Goal: Information Seeking & Learning: Check status

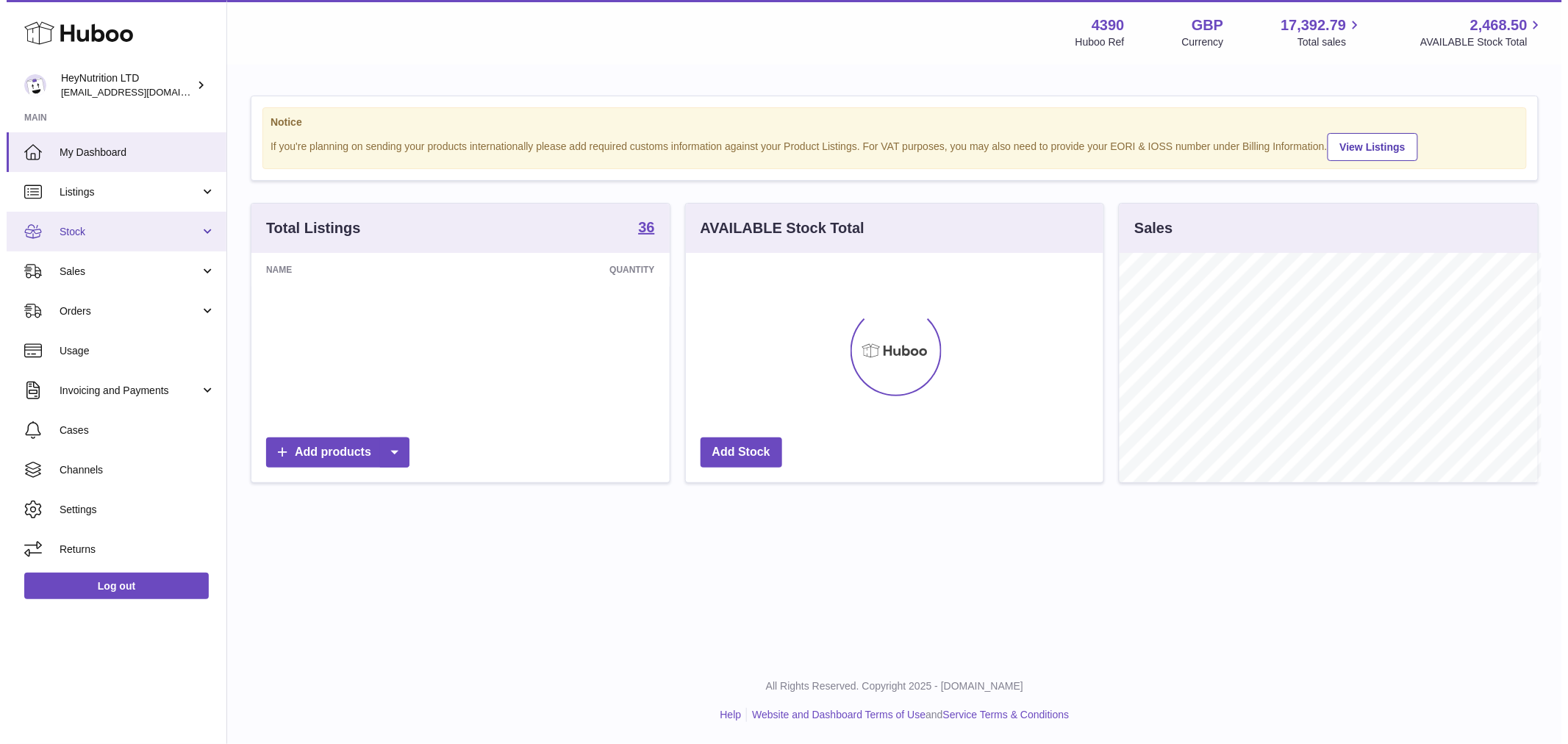
scroll to position [735255, 734797]
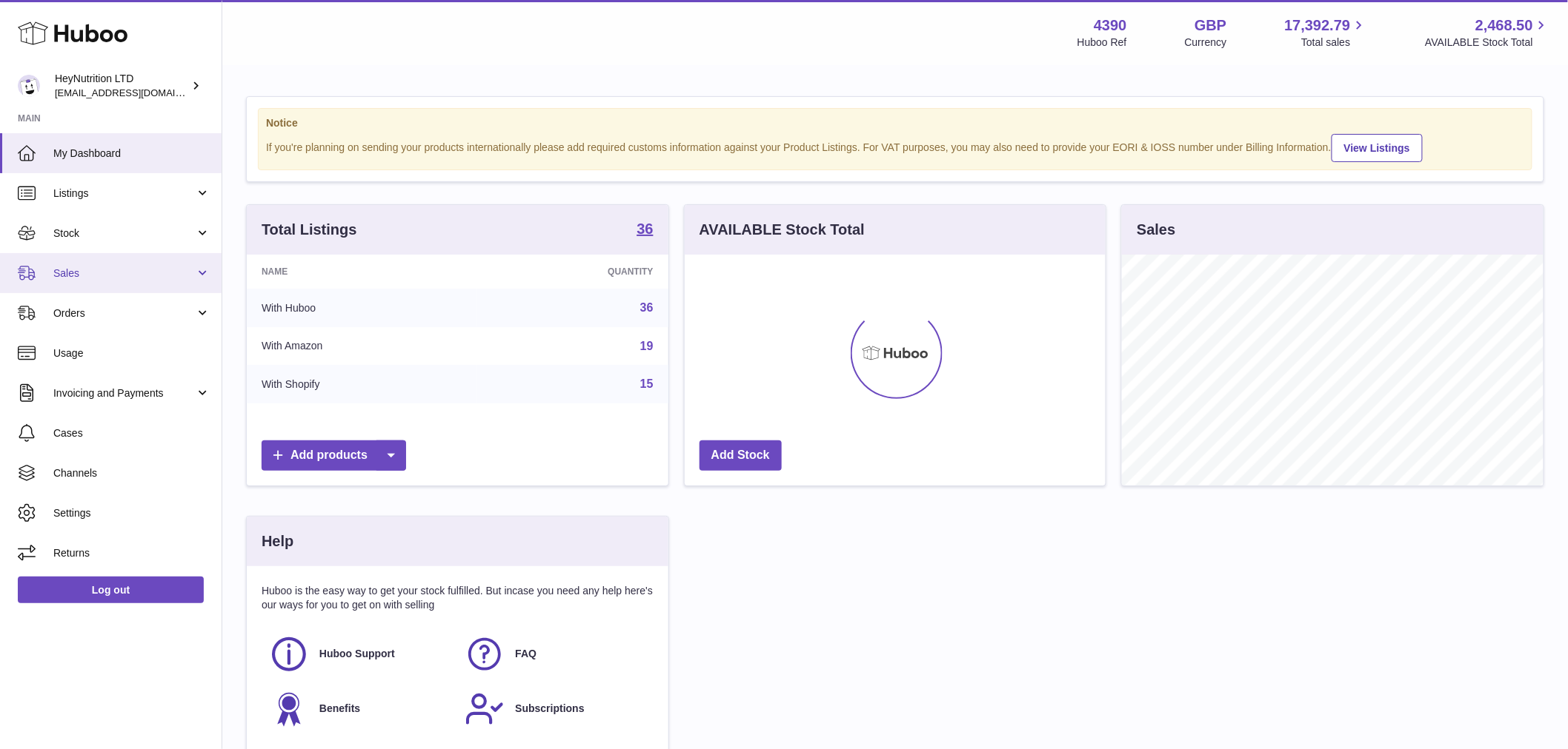
click at [60, 274] on span "Sales" at bounding box center [124, 274] width 142 height 14
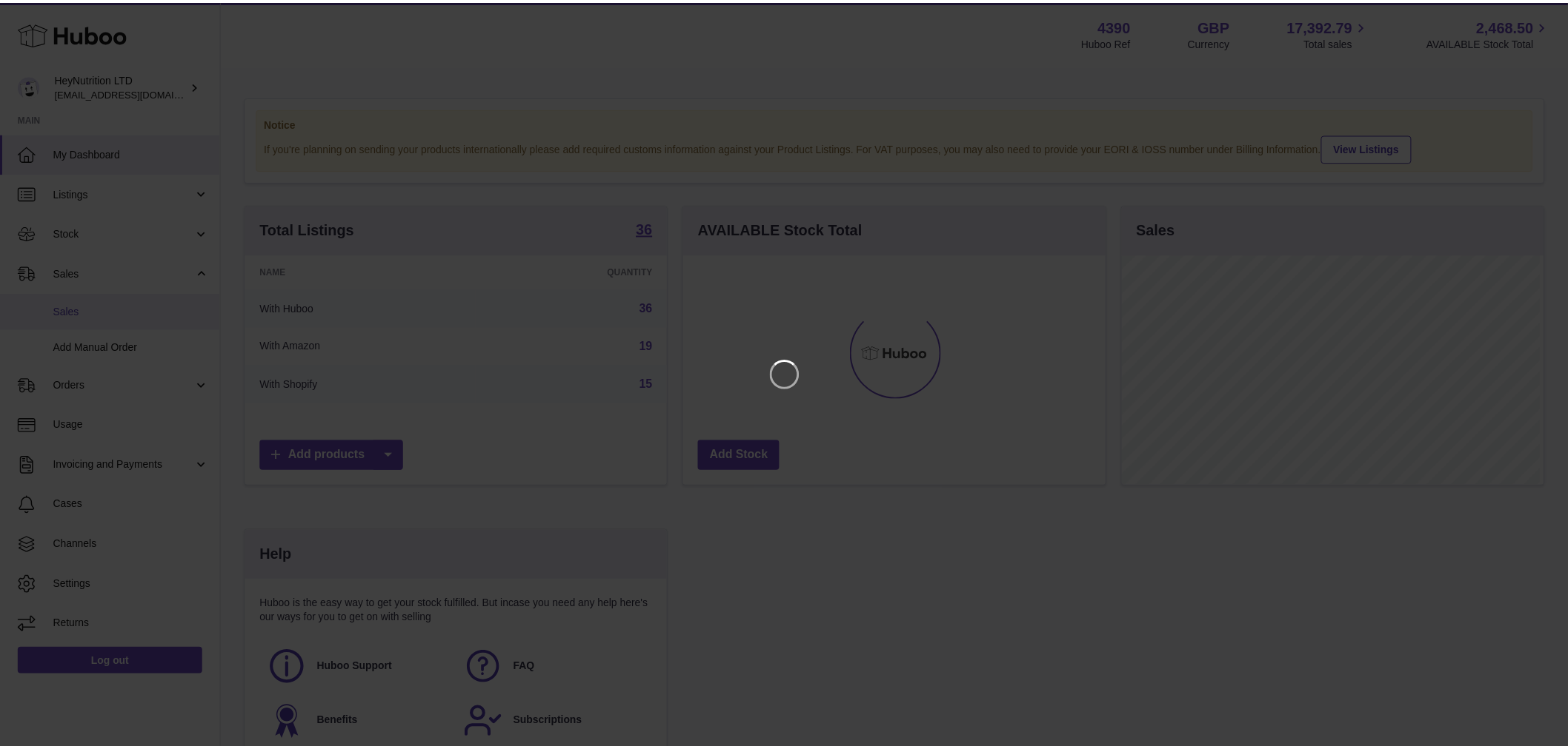
scroll to position [231, 426]
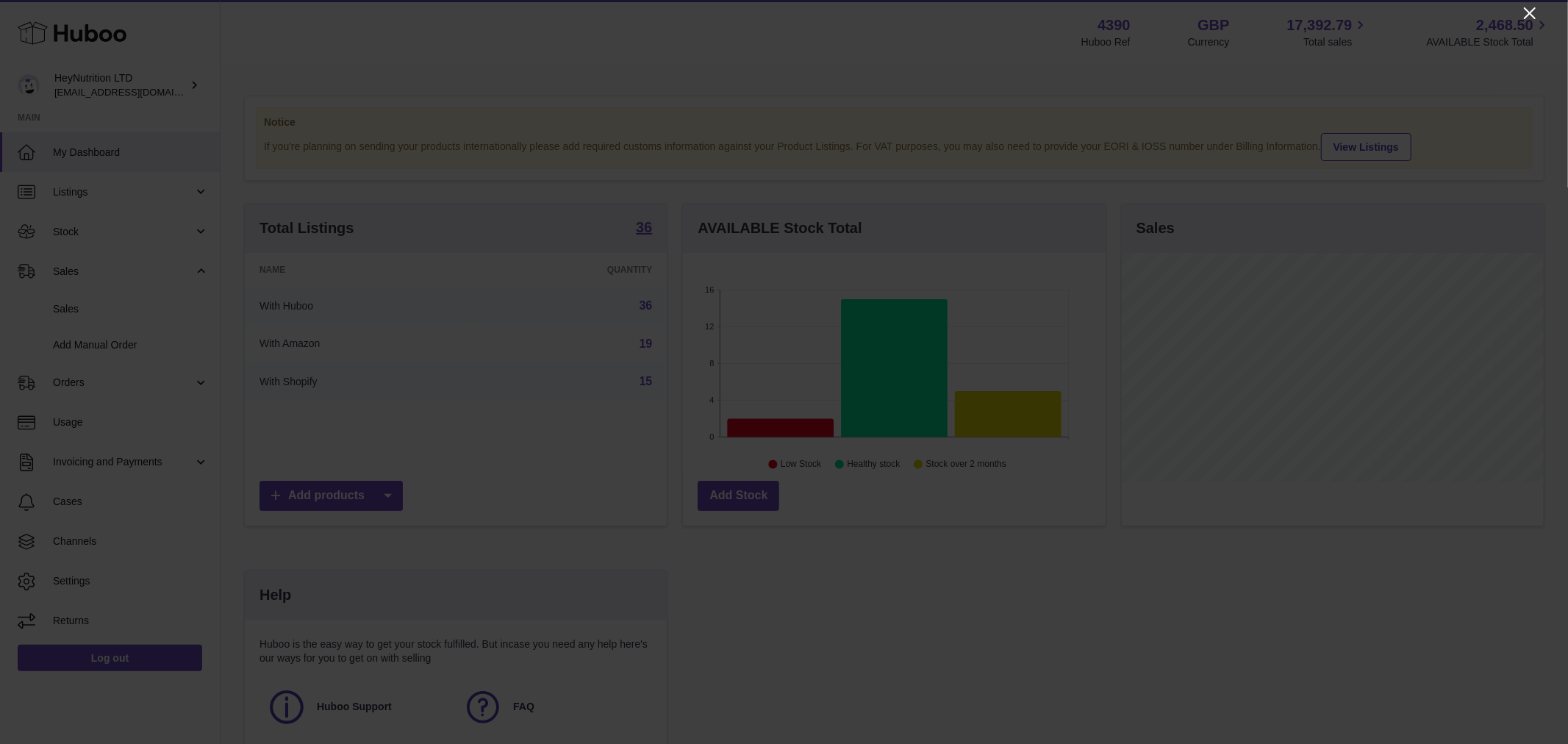
click at [1525, 11] on icon "Close" at bounding box center [1530, 13] width 17 height 17
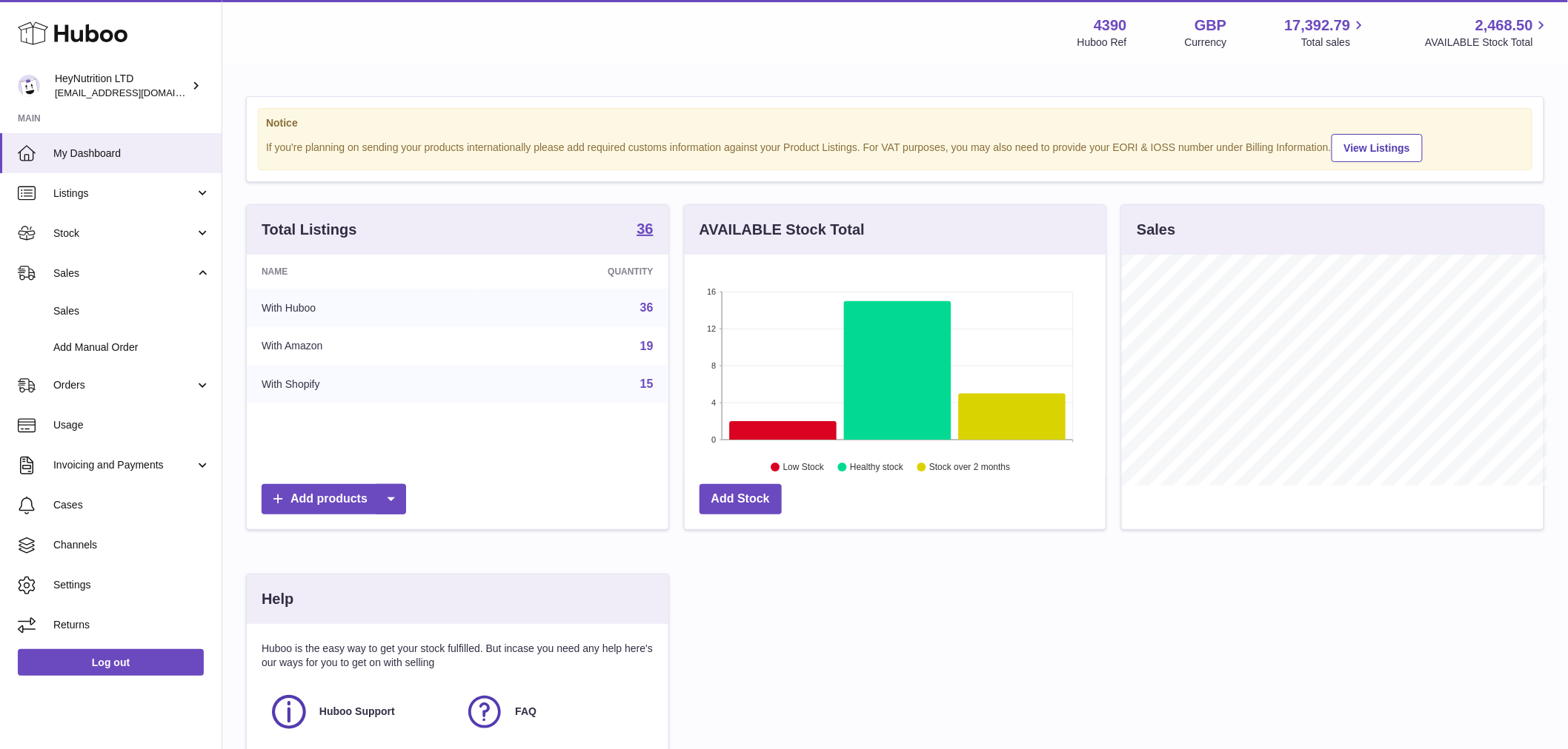
scroll to position [740196, 740485]
click at [82, 313] on span "Sales" at bounding box center [131, 311] width 157 height 14
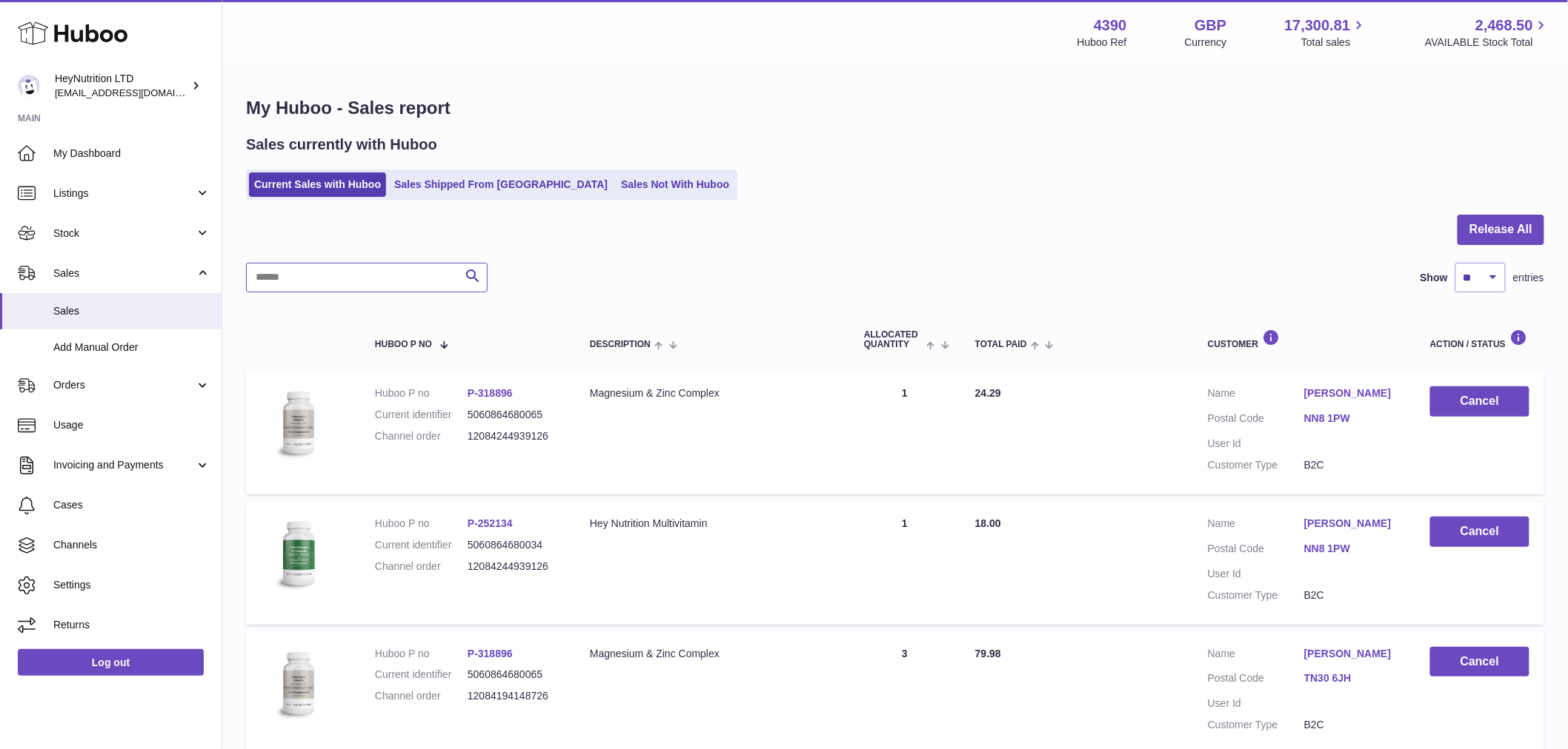
click at [371, 276] on input "text" at bounding box center [366, 277] width 241 height 30
paste input "**********"
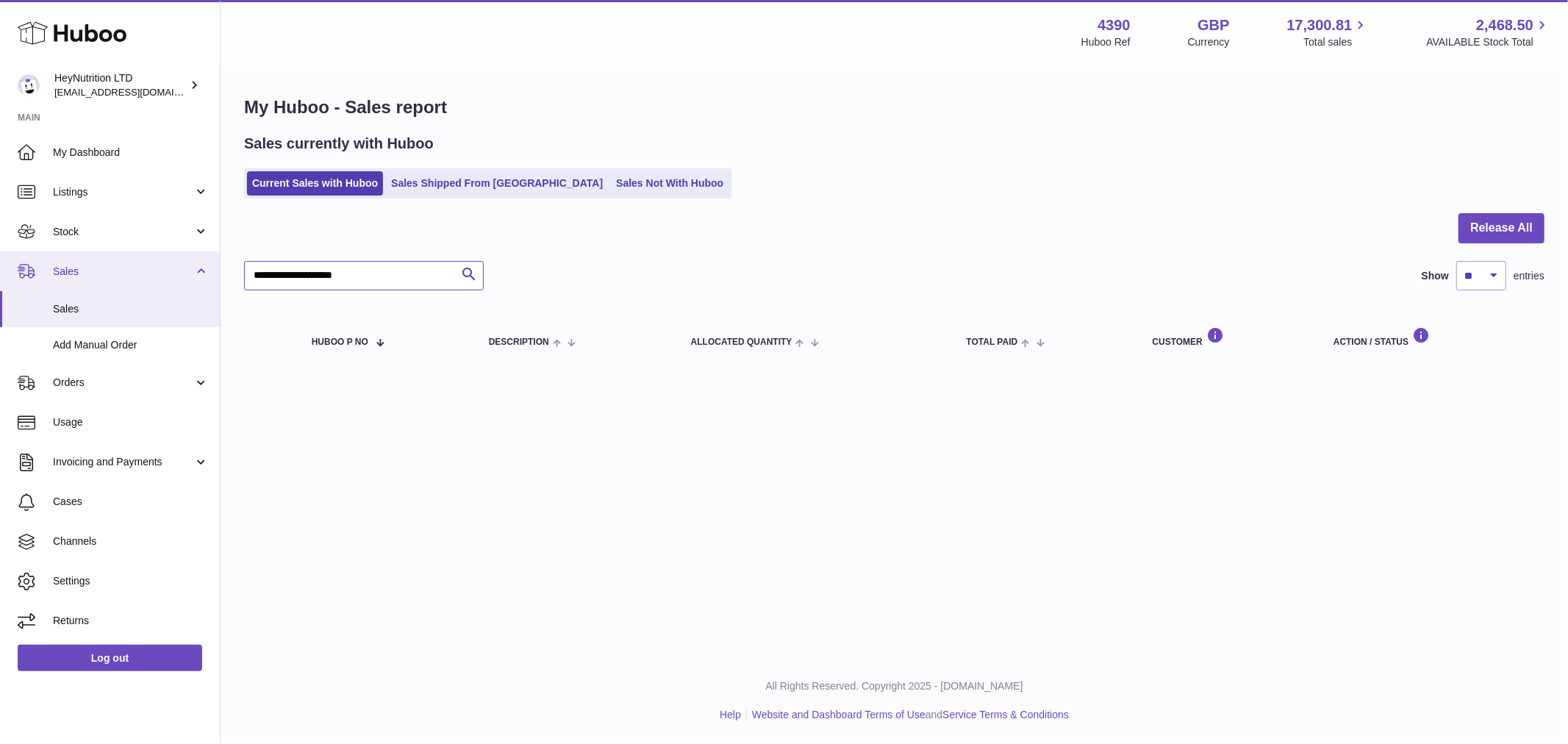
drag, startPoint x: 400, startPoint y: 269, endPoint x: 126, endPoint y: 284, distance: 274.4
click at [127, 284] on div "Huboo HeyNutrition LTD [EMAIL_ADDRESS][DOMAIN_NAME] Main My Dashboard Listings …" at bounding box center [784, 372] width 1568 height 744
paste input "text"
type input "**********"
